Goal: Find specific page/section: Find specific page/section

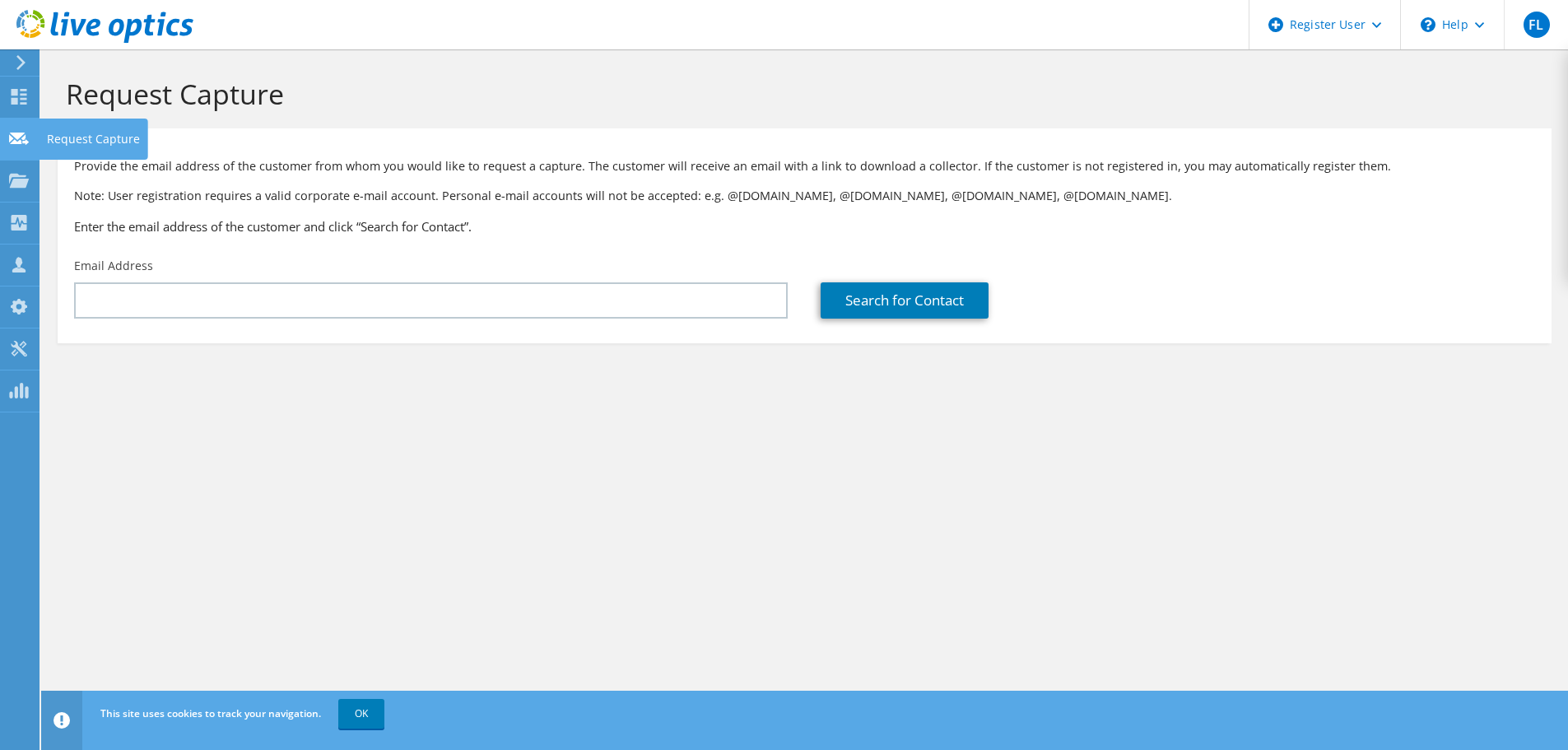
click at [27, 149] on div at bounding box center [19, 140] width 20 height 18
click at [21, 181] on use at bounding box center [19, 179] width 20 height 14
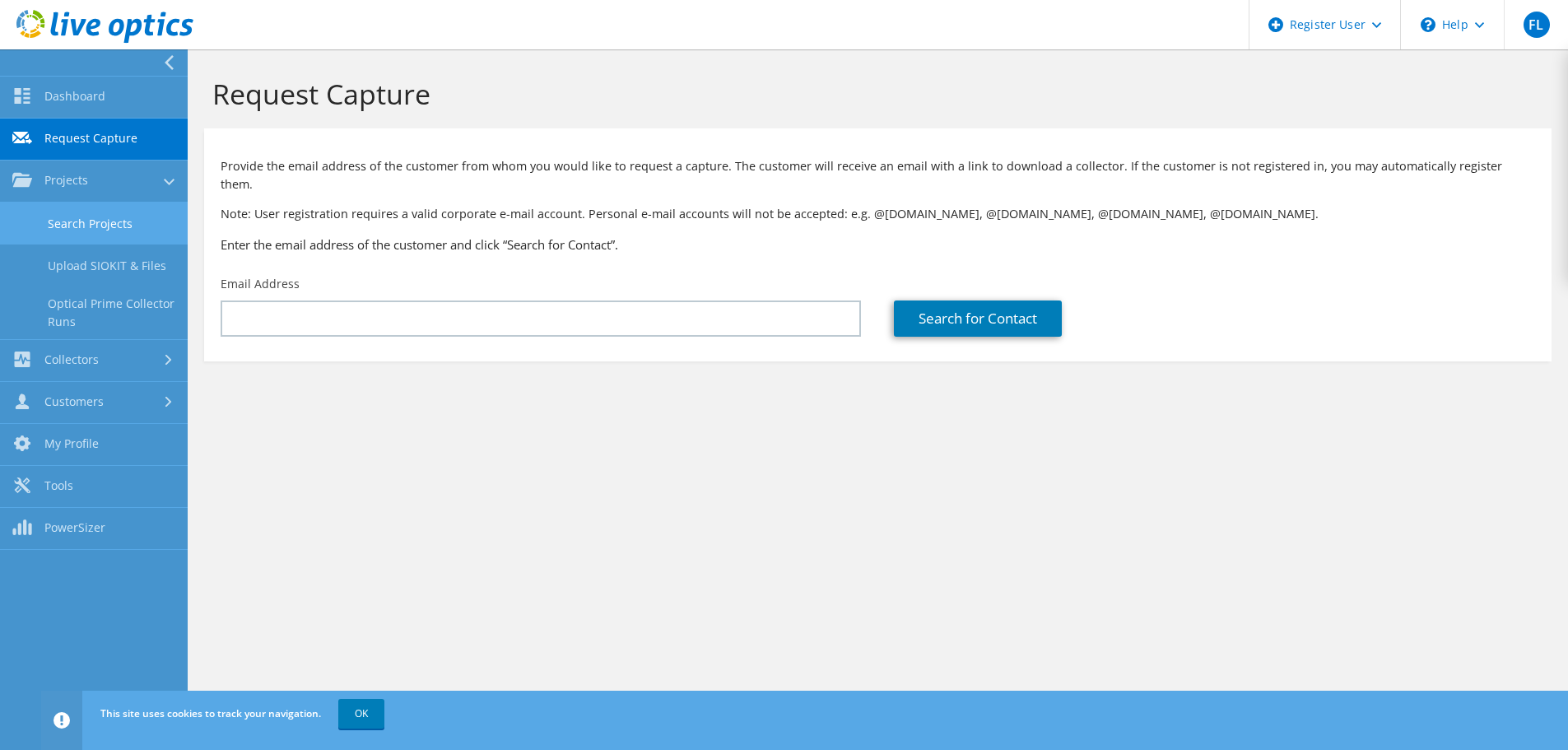
click at [39, 211] on link "Search Projects" at bounding box center [93, 223] width 187 height 42
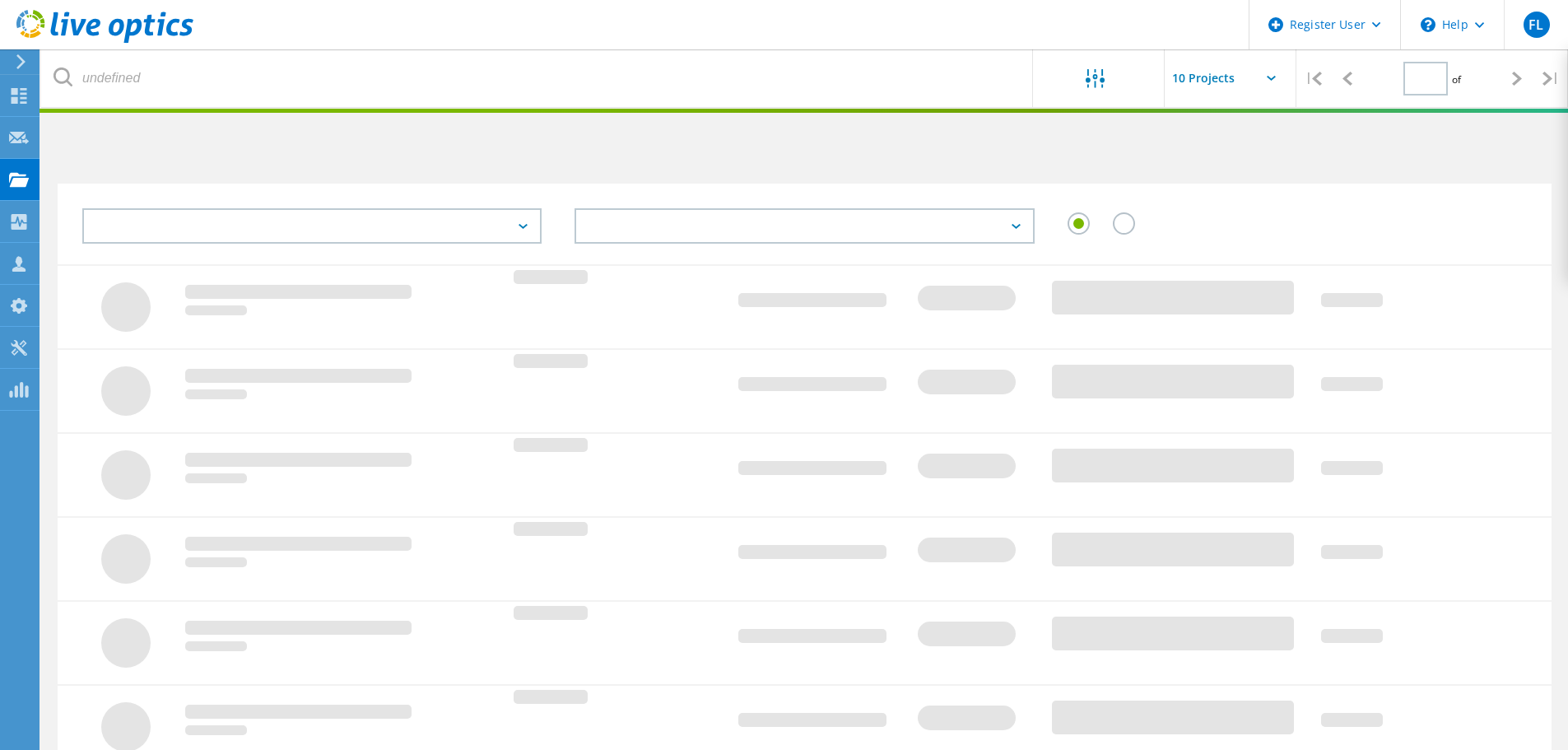
type input "1"
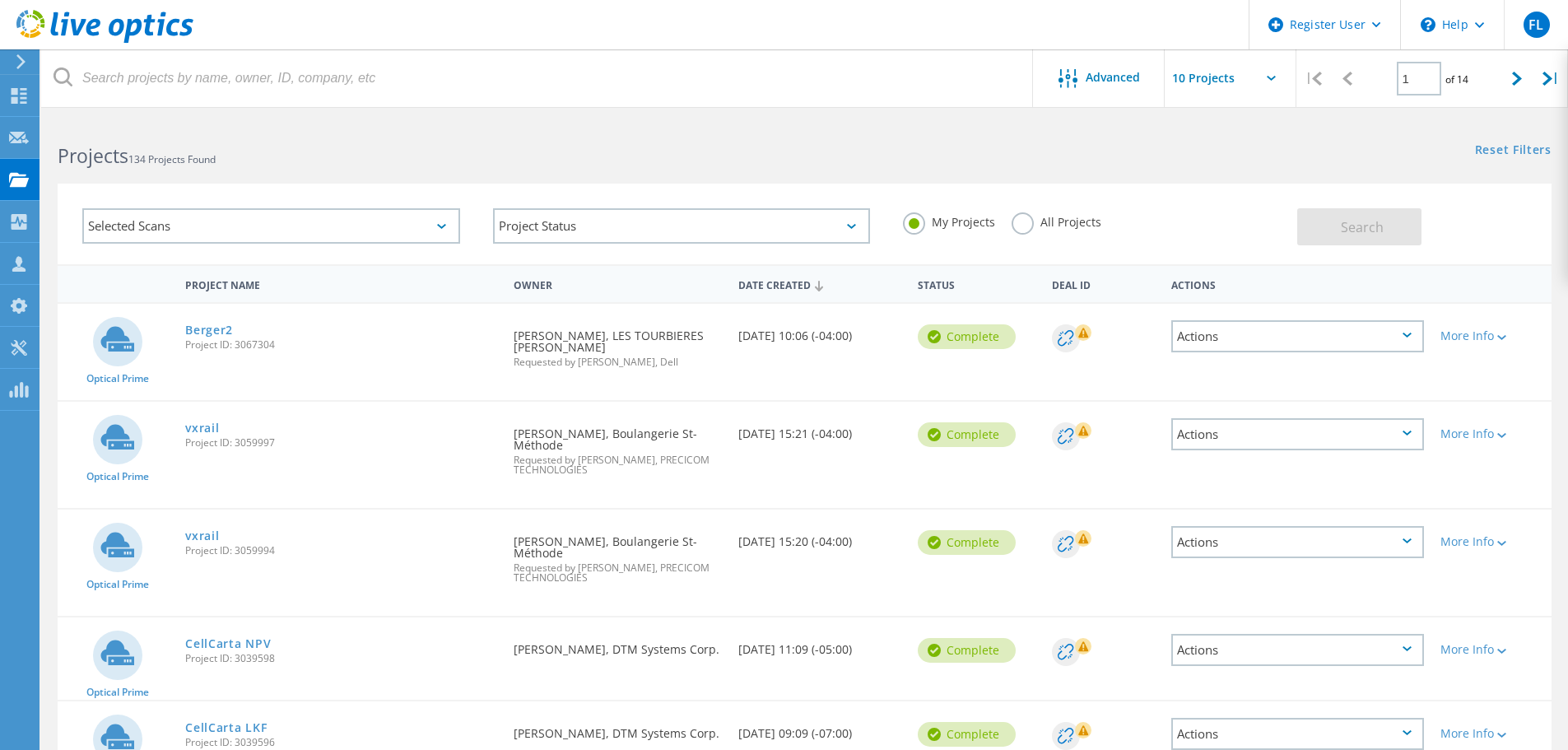
click at [1037, 218] on label "All Projects" at bounding box center [1057, 220] width 89 height 16
click at [0, 0] on input "All Projects" at bounding box center [0, 0] width 0 height 0
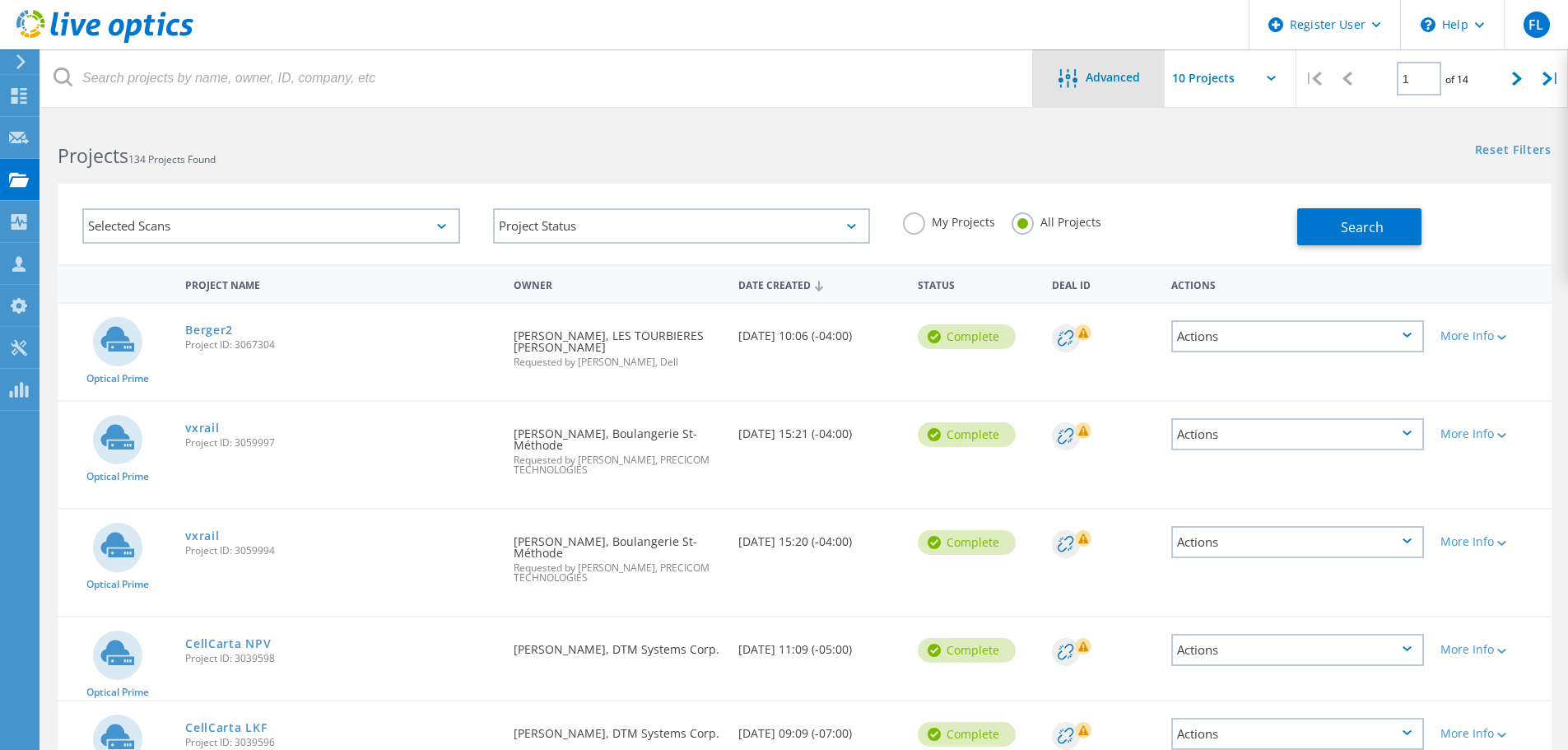
click at [1099, 77] on span "Advanced" at bounding box center [1112, 77] width 54 height 11
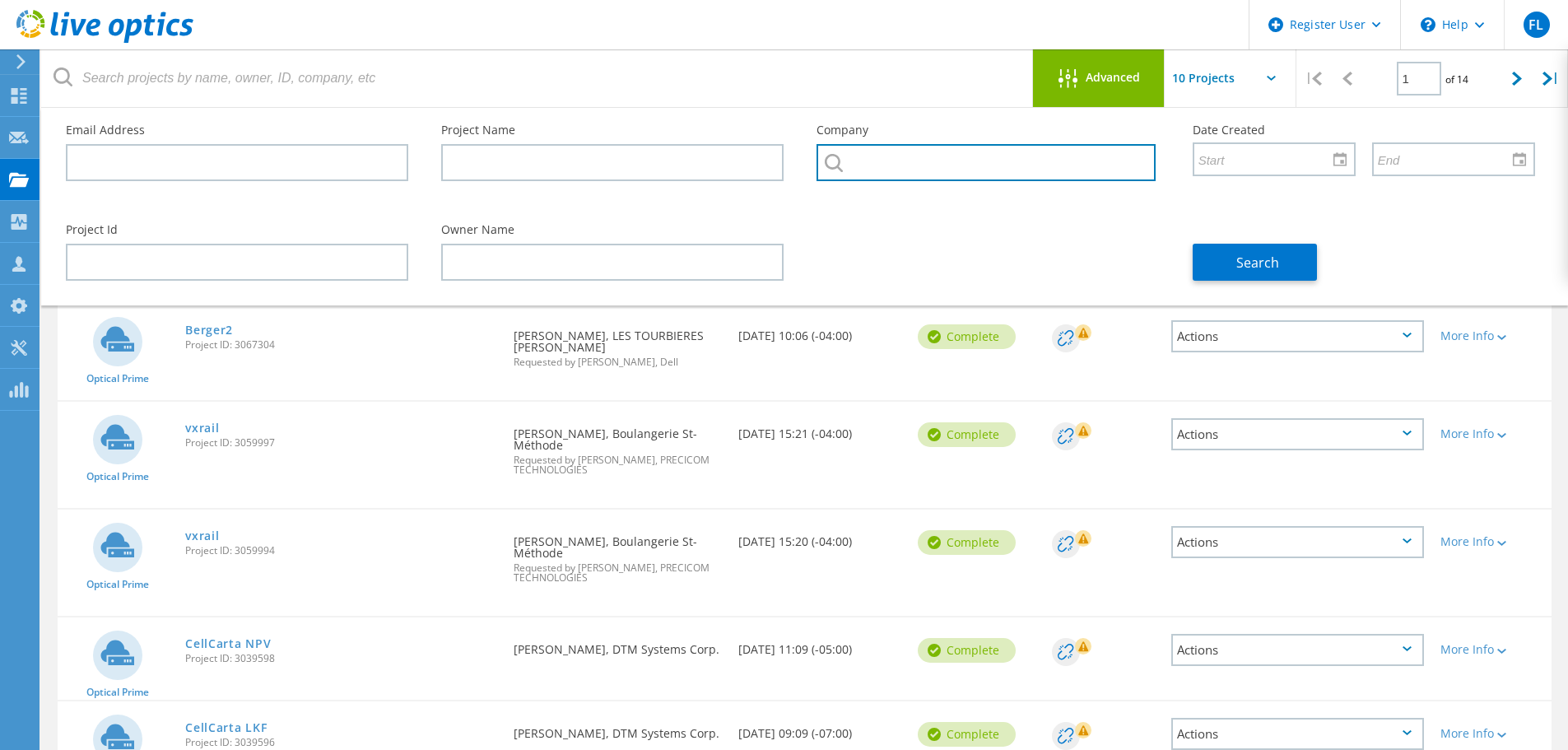
click at [979, 151] on input "text" at bounding box center [985, 163] width 338 height 37
type input "vizimax"
click at [895, 230] on div "Project Id Owner Name Search" at bounding box center [800, 252] width 1502 height 89
click at [898, 212] on div at bounding box center [988, 212] width 375 height 10
click at [929, 163] on input "text" at bounding box center [985, 163] width 338 height 37
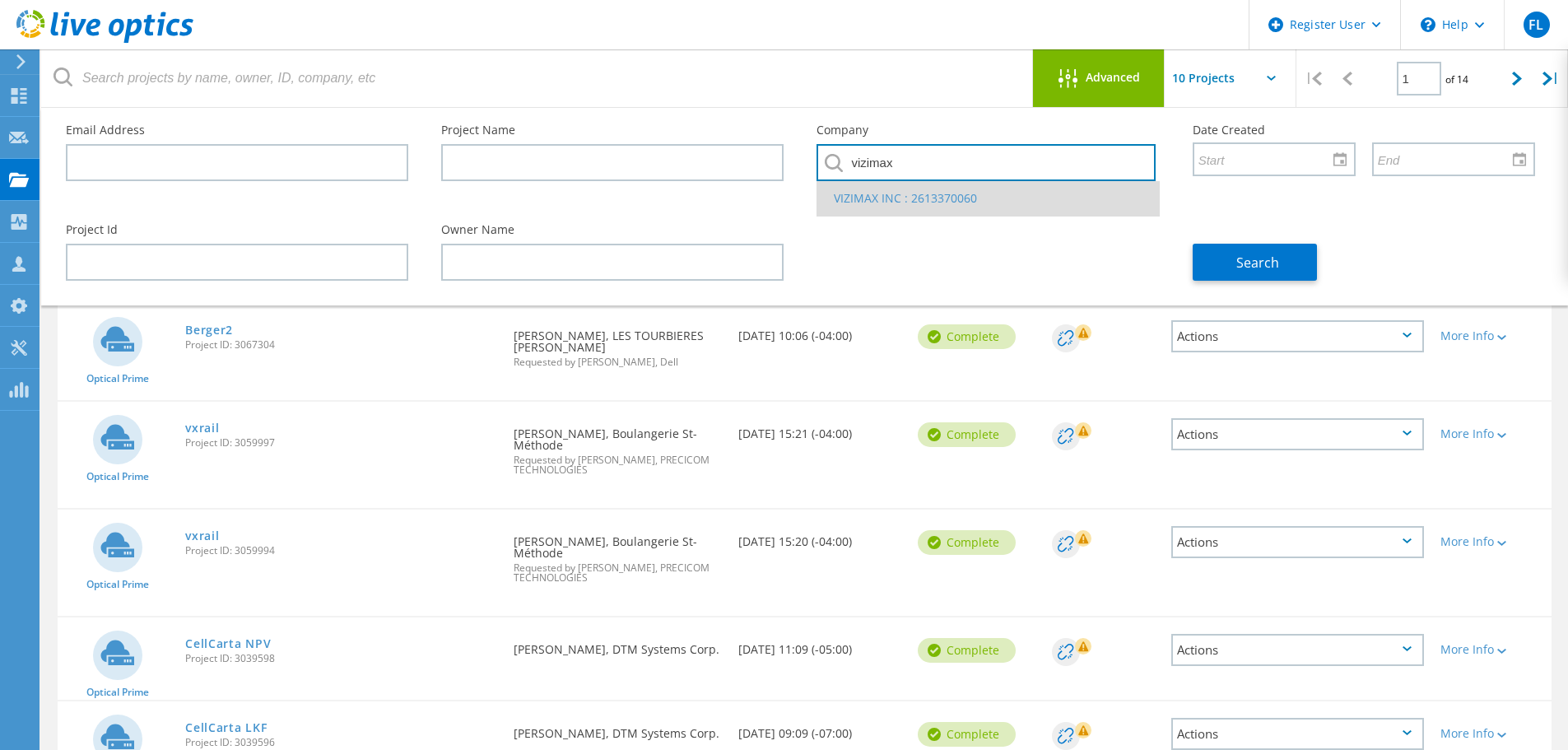
type input "vizimax"
click at [942, 188] on li "VIZIMAX INC : 2613370060" at bounding box center [988, 198] width 341 height 34
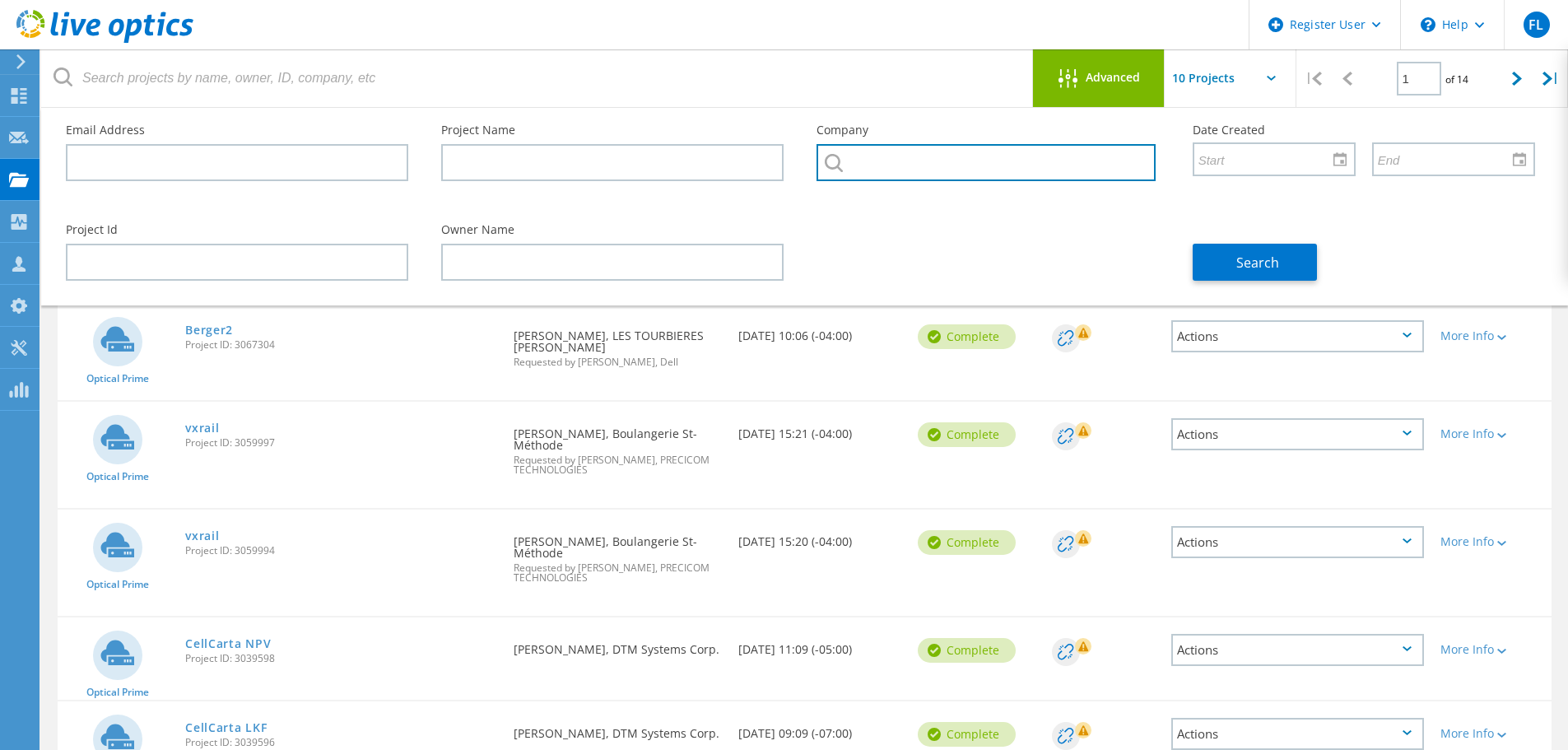
click at [1040, 162] on input "text" at bounding box center [985, 163] width 338 height 37
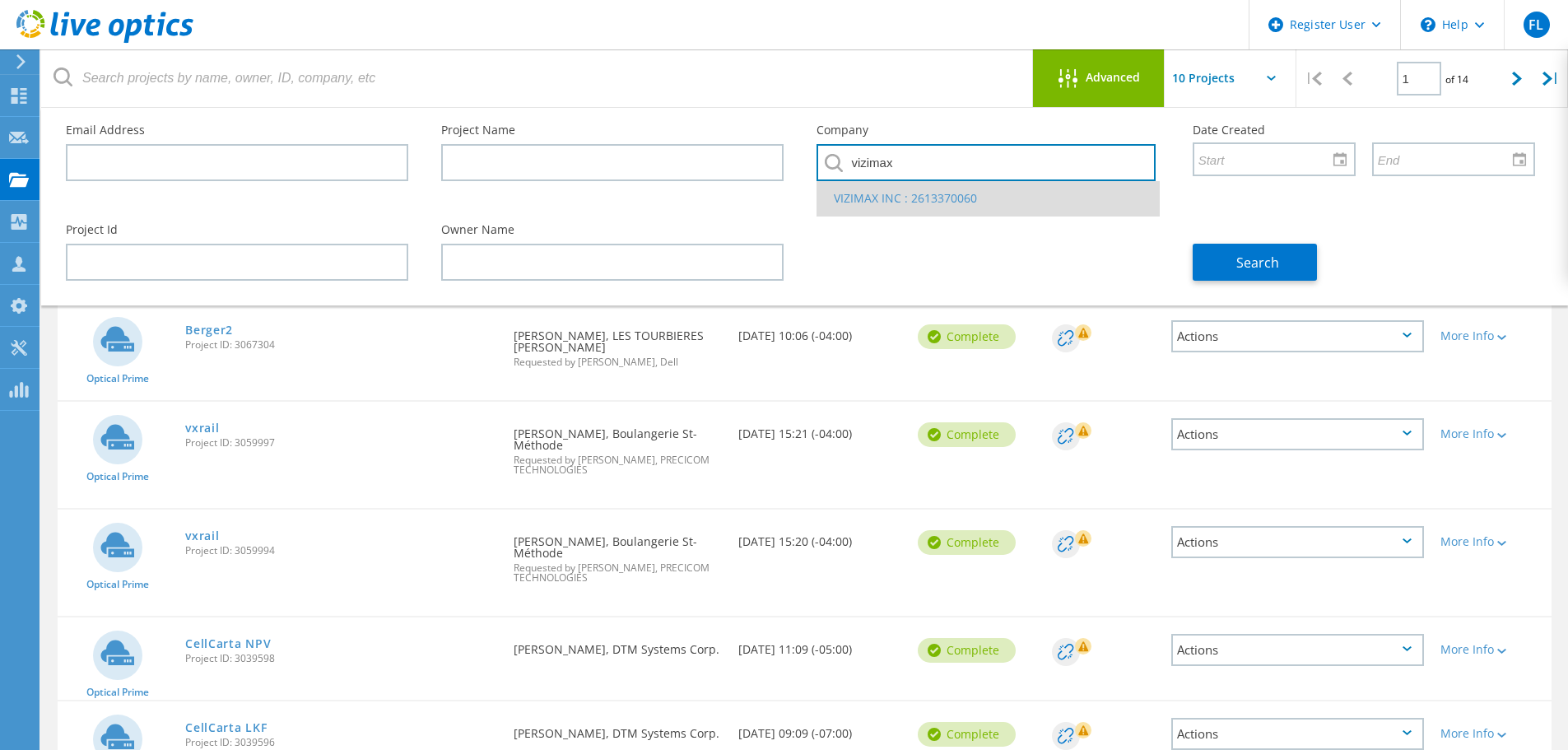
type input "vizimax"
click at [878, 193] on li "VIZIMAX INC : 2613370060" at bounding box center [988, 198] width 341 height 34
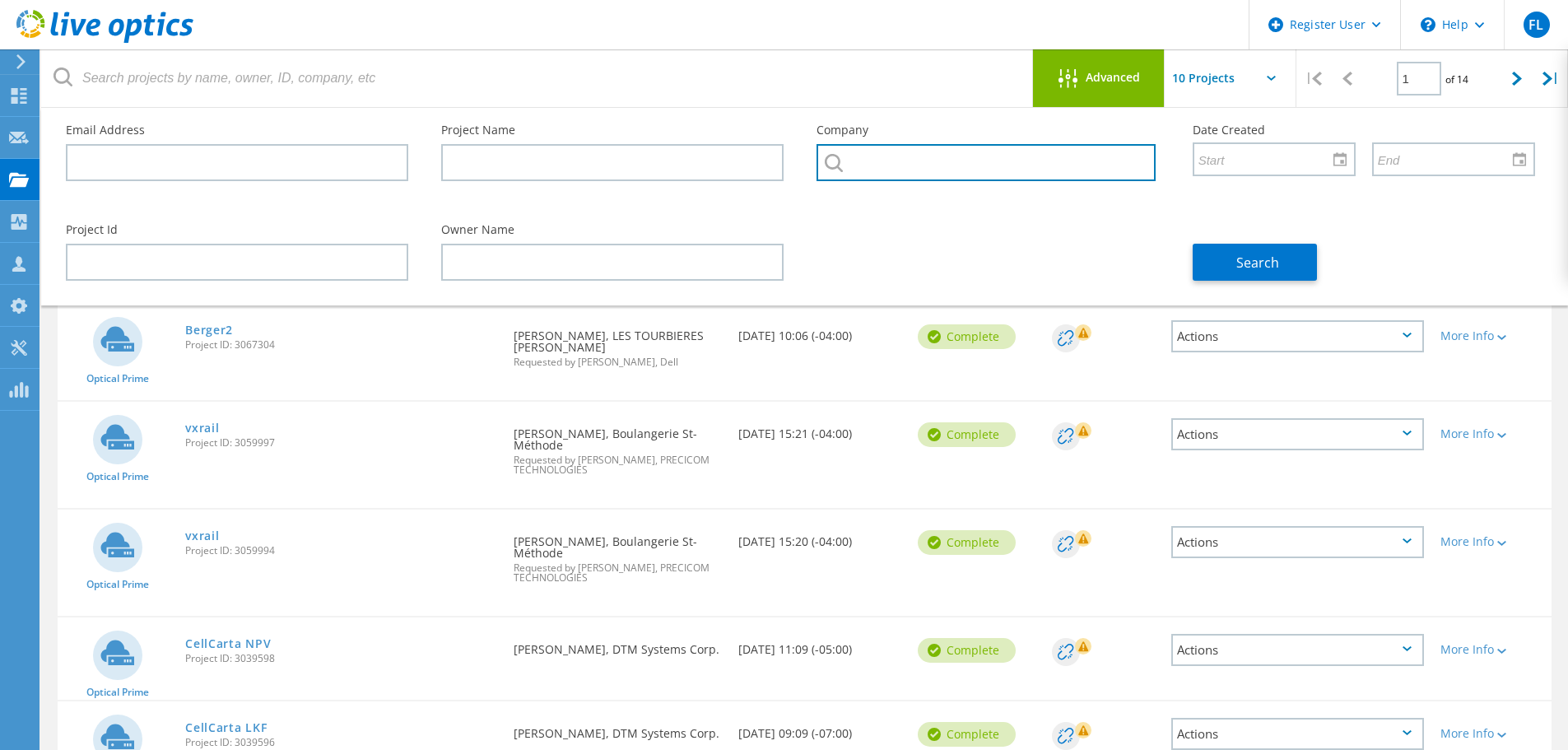
click at [977, 176] on input "text" at bounding box center [985, 163] width 338 height 37
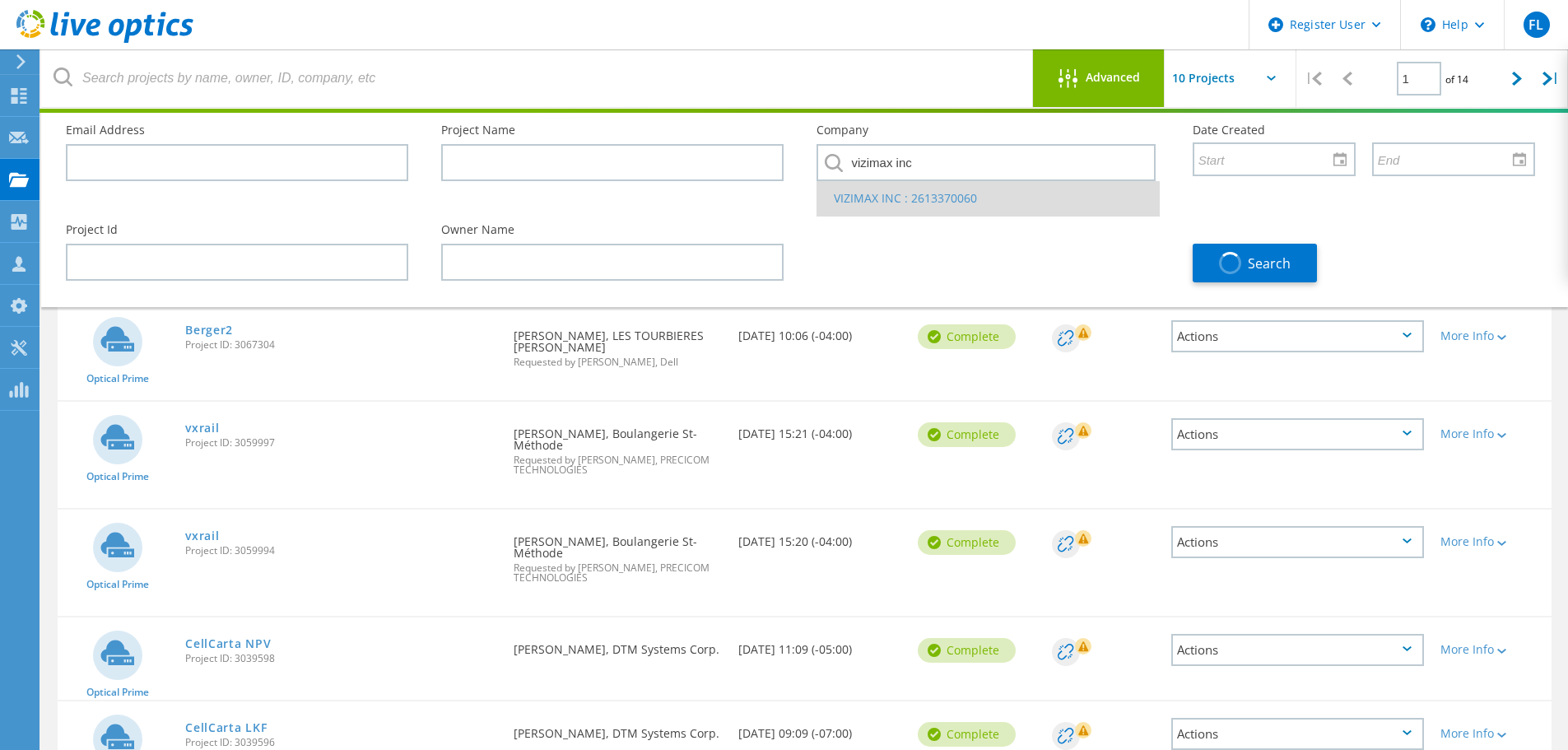
click at [957, 194] on li "VIZIMAX INC : 2613370060" at bounding box center [988, 198] width 341 height 34
type input "VIZIMAX INC : 2613370060"
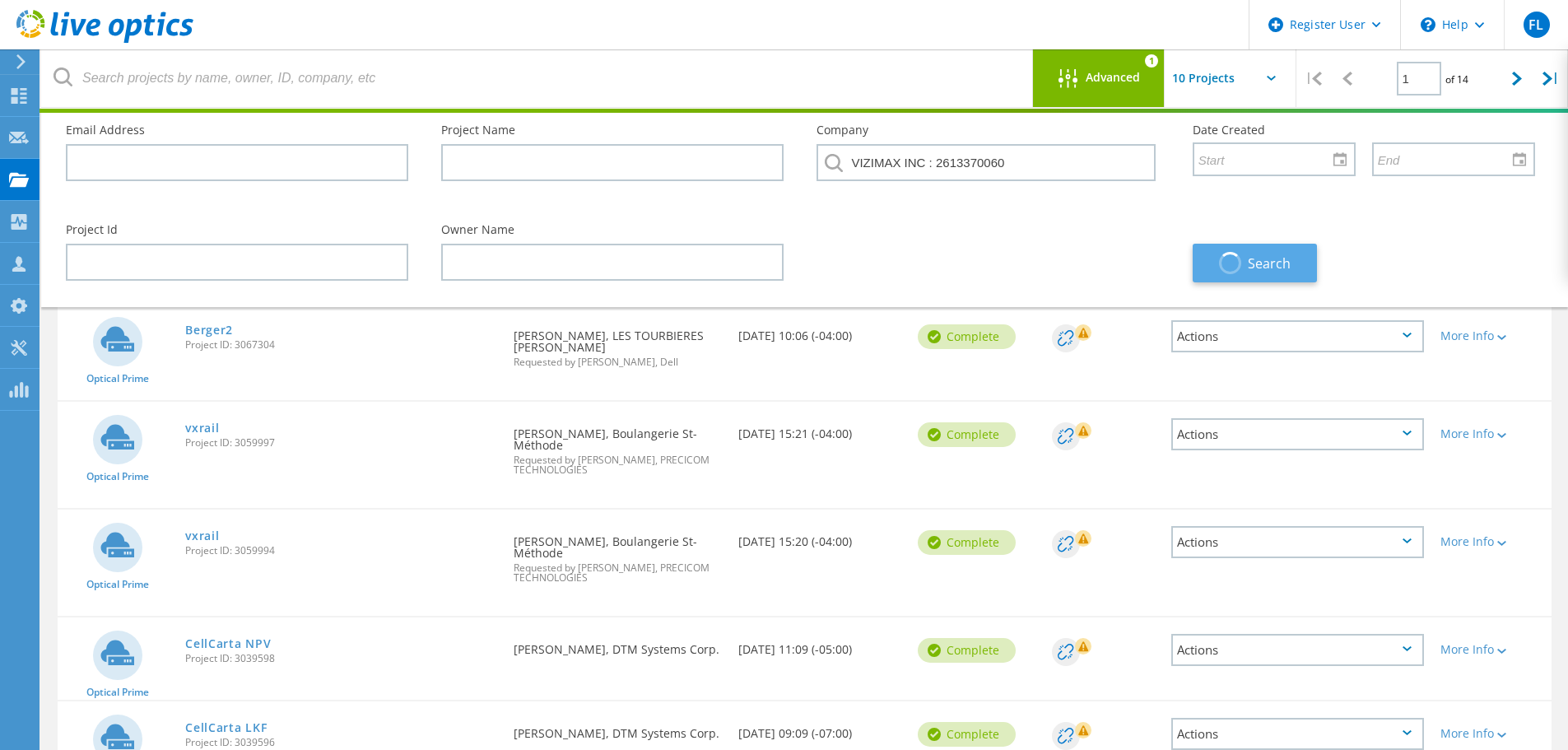
click at [1238, 258] on span "button" at bounding box center [1230, 263] width 22 height 22
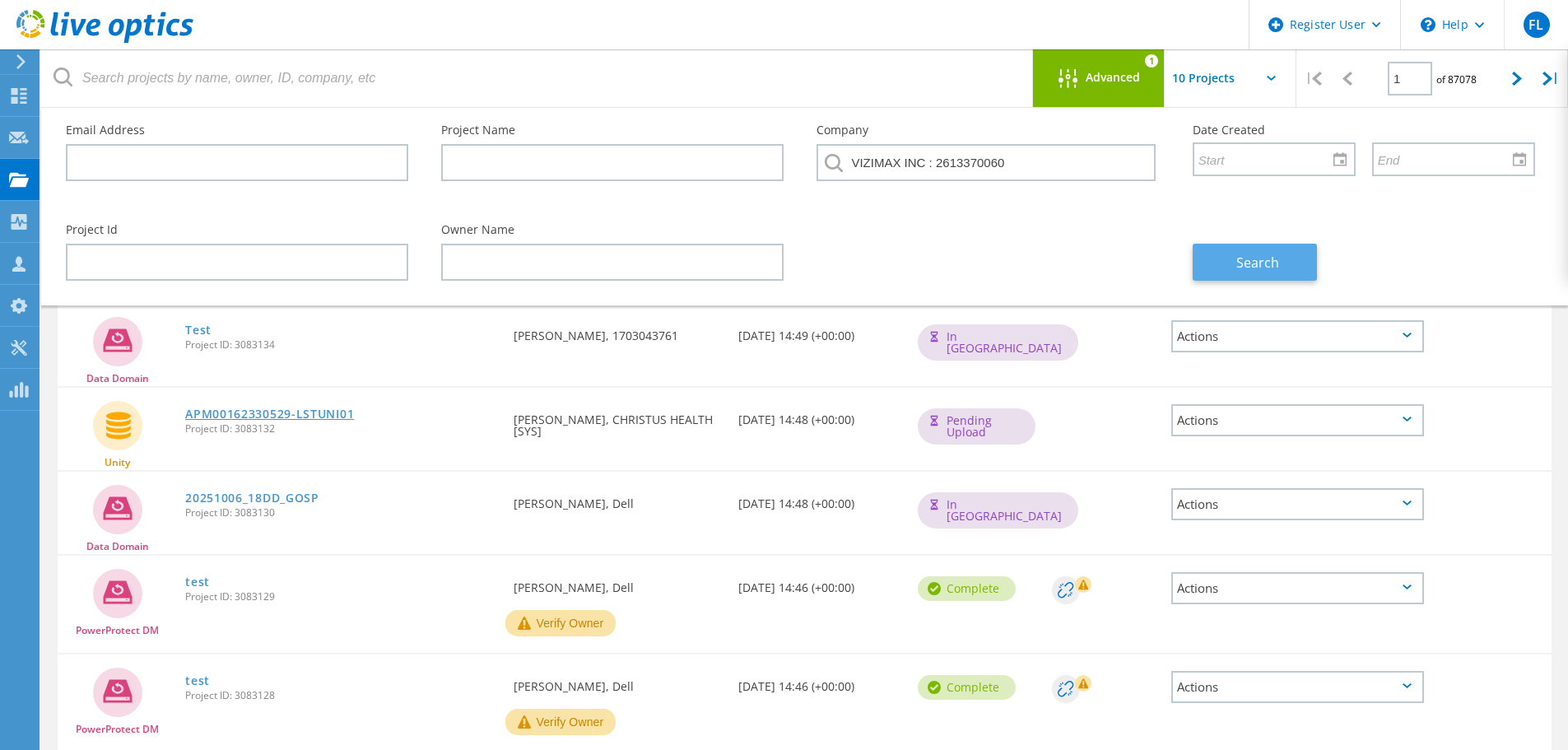
click at [271, 415] on link "APM00162330529-LSTUNI01" at bounding box center [269, 414] width 169 height 11
